Goal: Information Seeking & Learning: Learn about a topic

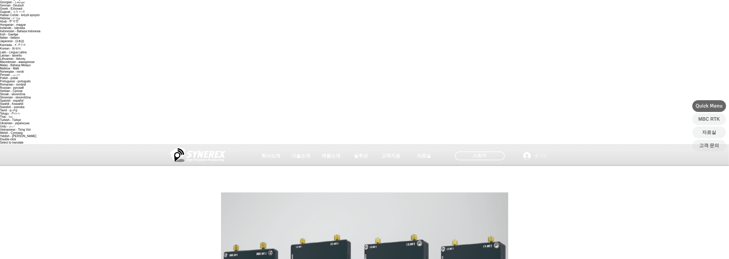
scroll to position [87, 0]
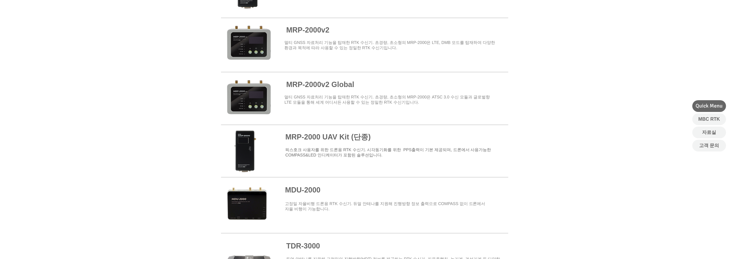
scroll to position [738, 0]
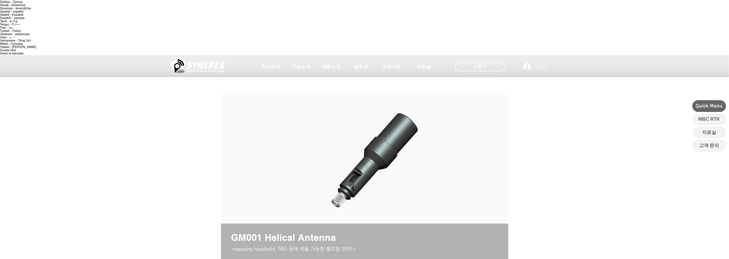
scroll to position [176, 0]
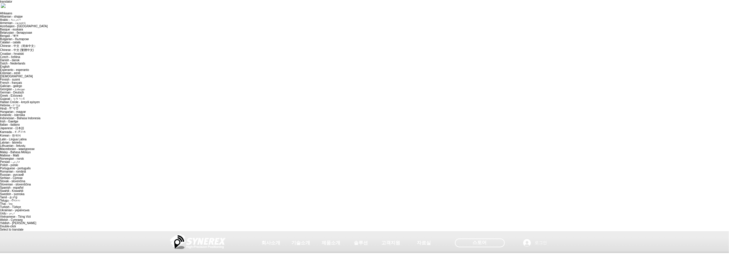
drag, startPoint x: 141, startPoint y: 153, endPoint x: 148, endPoint y: 149, distance: 7.6
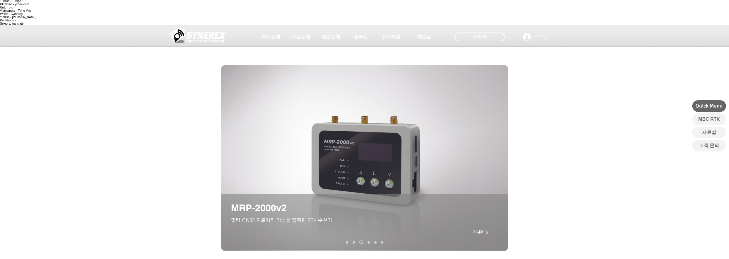
scroll to position [205, 0]
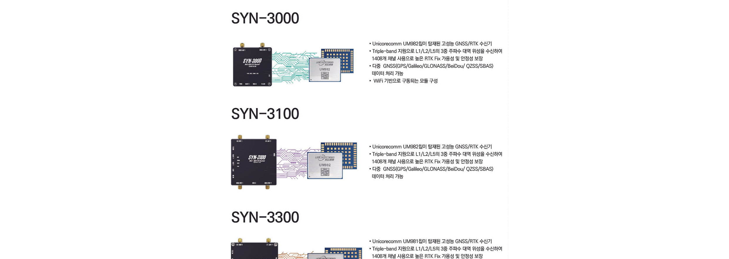
scroll to position [1581, 0]
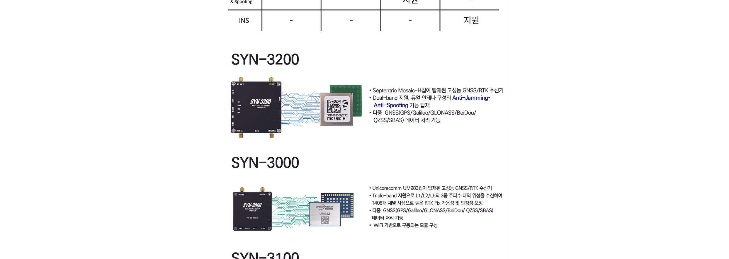
scroll to position [1435, 0]
